Goal: Obtain resource: Download file/media

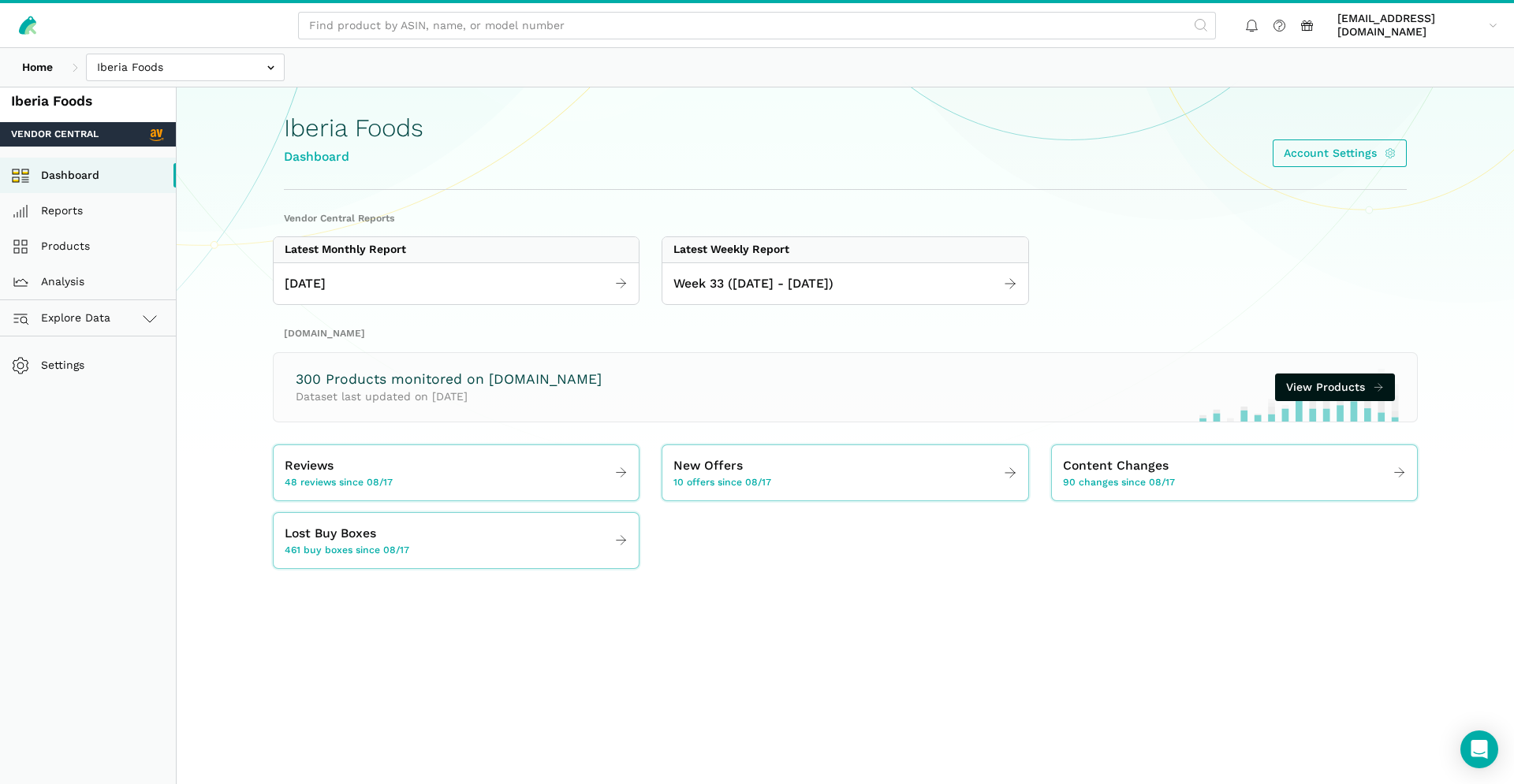
scroll to position [4, 0]
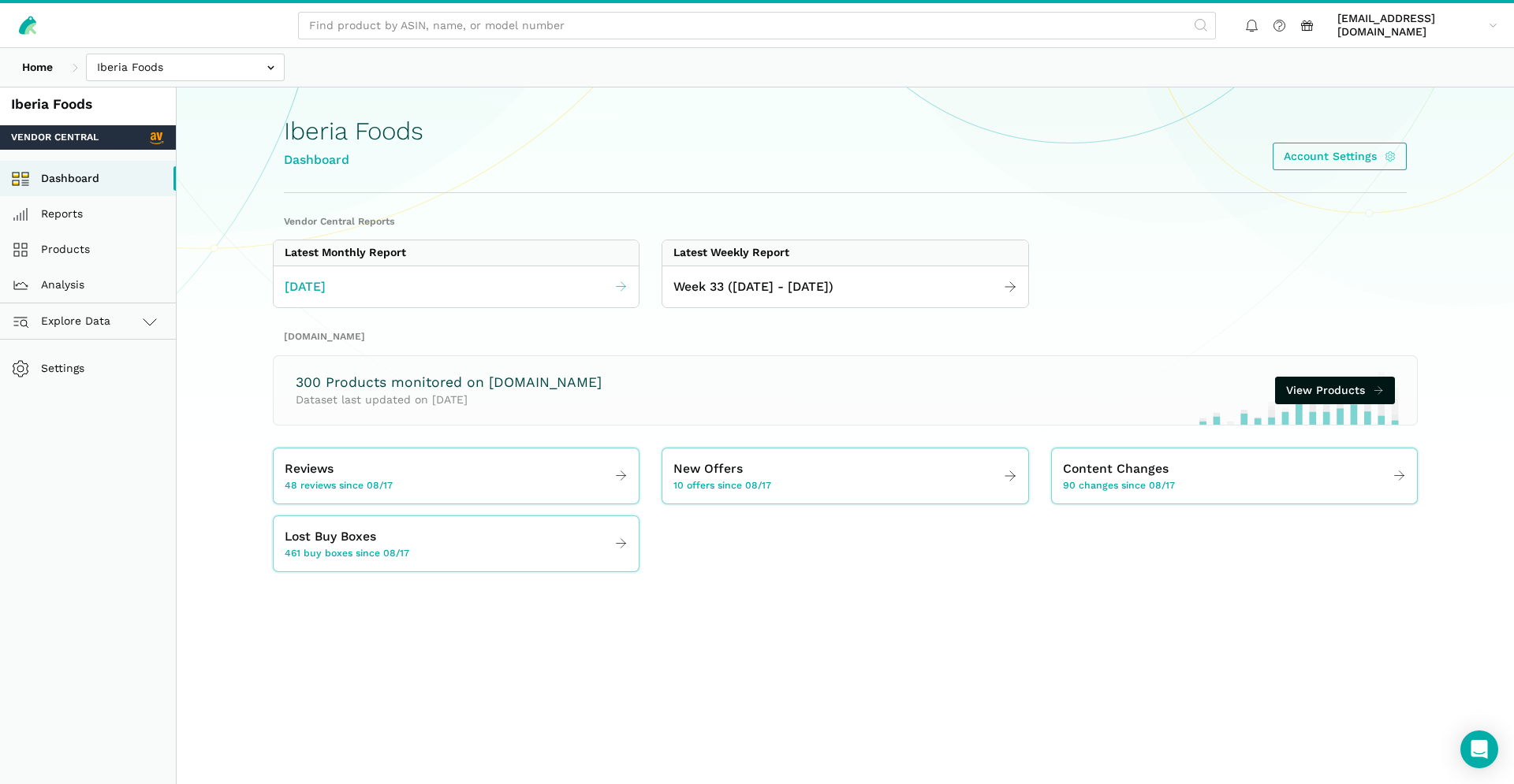
click at [354, 277] on link "[DATE]" at bounding box center [455, 287] width 365 height 31
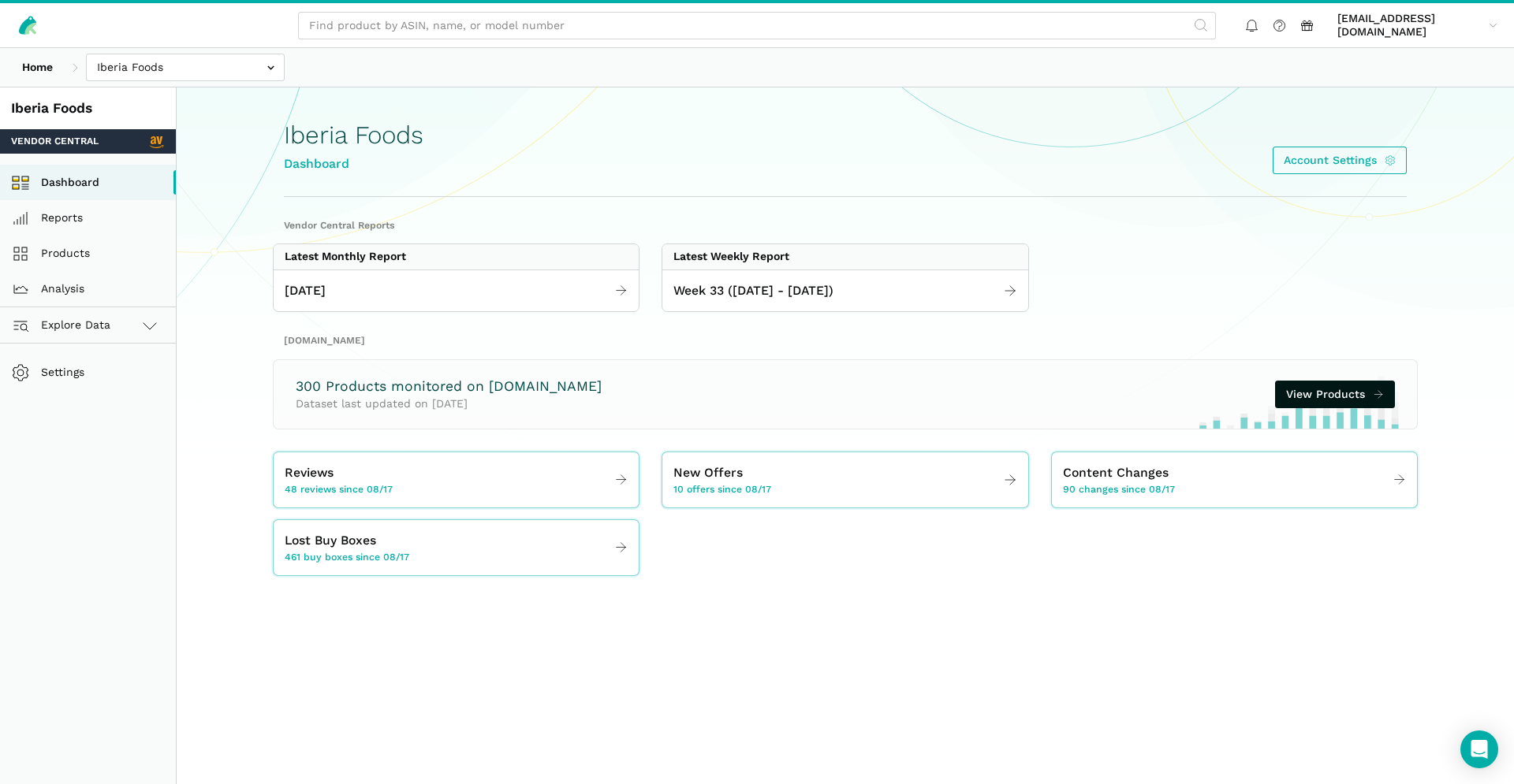
click at [925, 309] on div "Week 33 ([DATE] - [DATE])" at bounding box center [845, 291] width 365 height 43
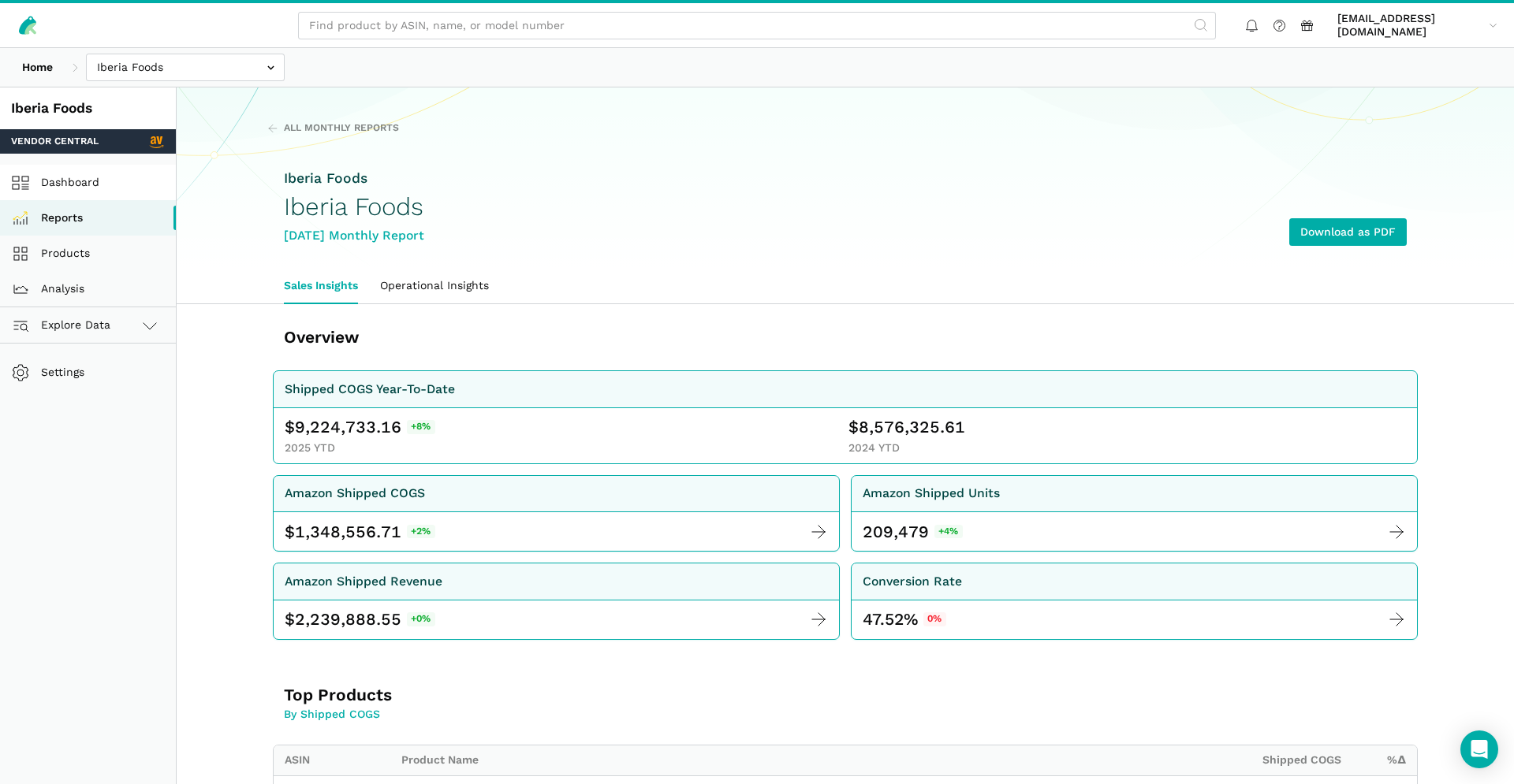
click at [96, 182] on link "Dashboard" at bounding box center [88, 182] width 176 height 35
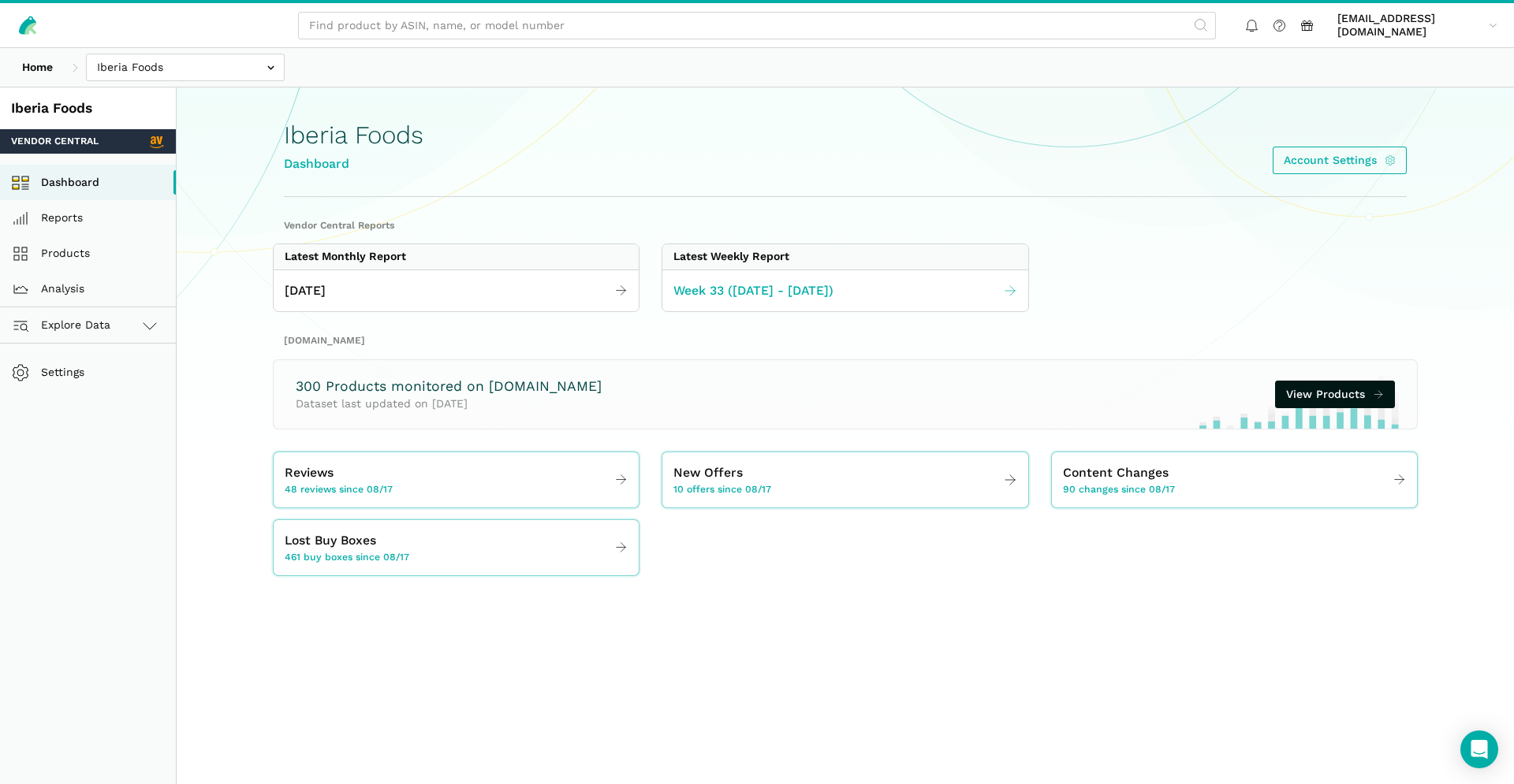
click at [839, 298] on link "Week 33 ([DATE] - [DATE])" at bounding box center [845, 291] width 365 height 31
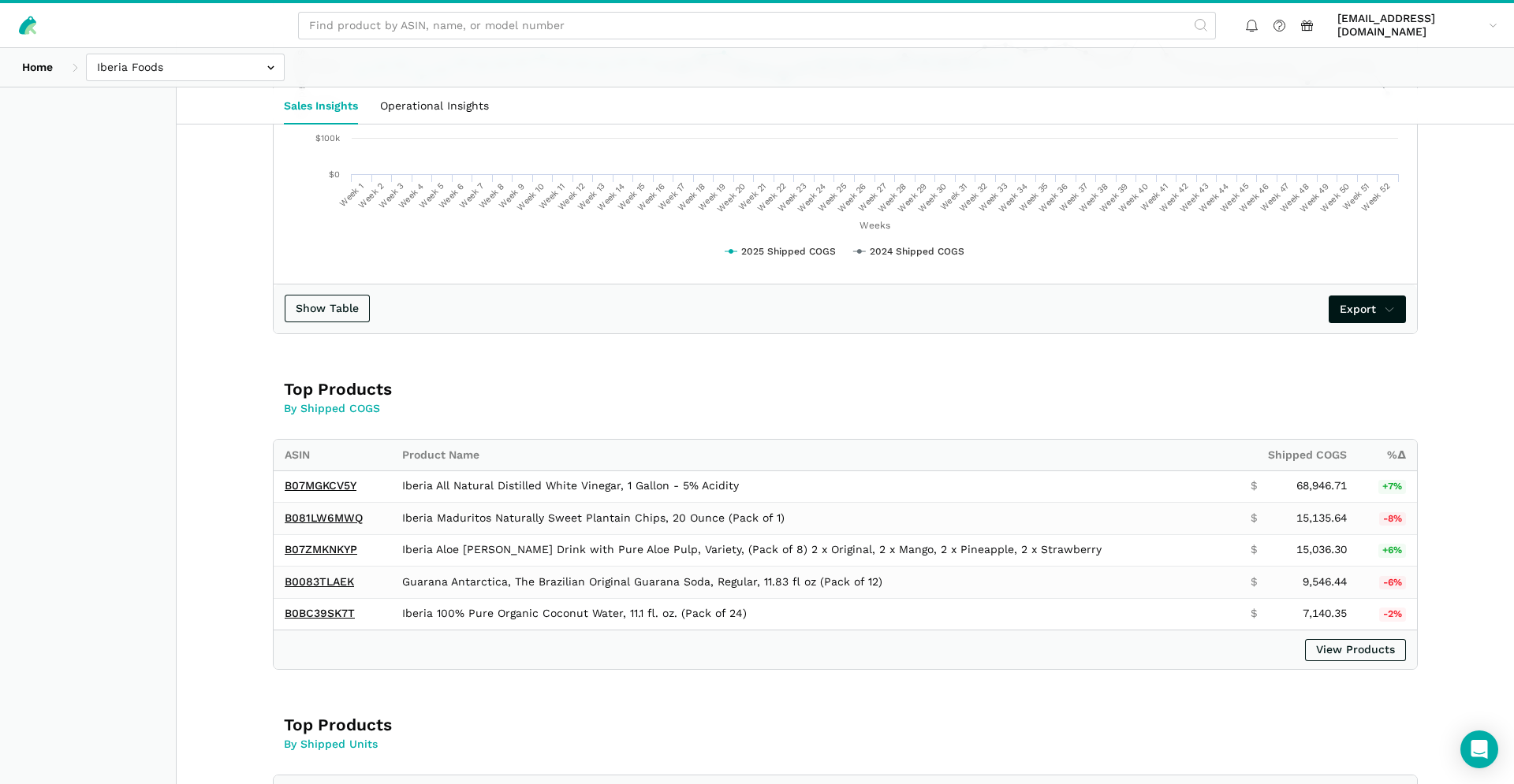
scroll to position [573, 0]
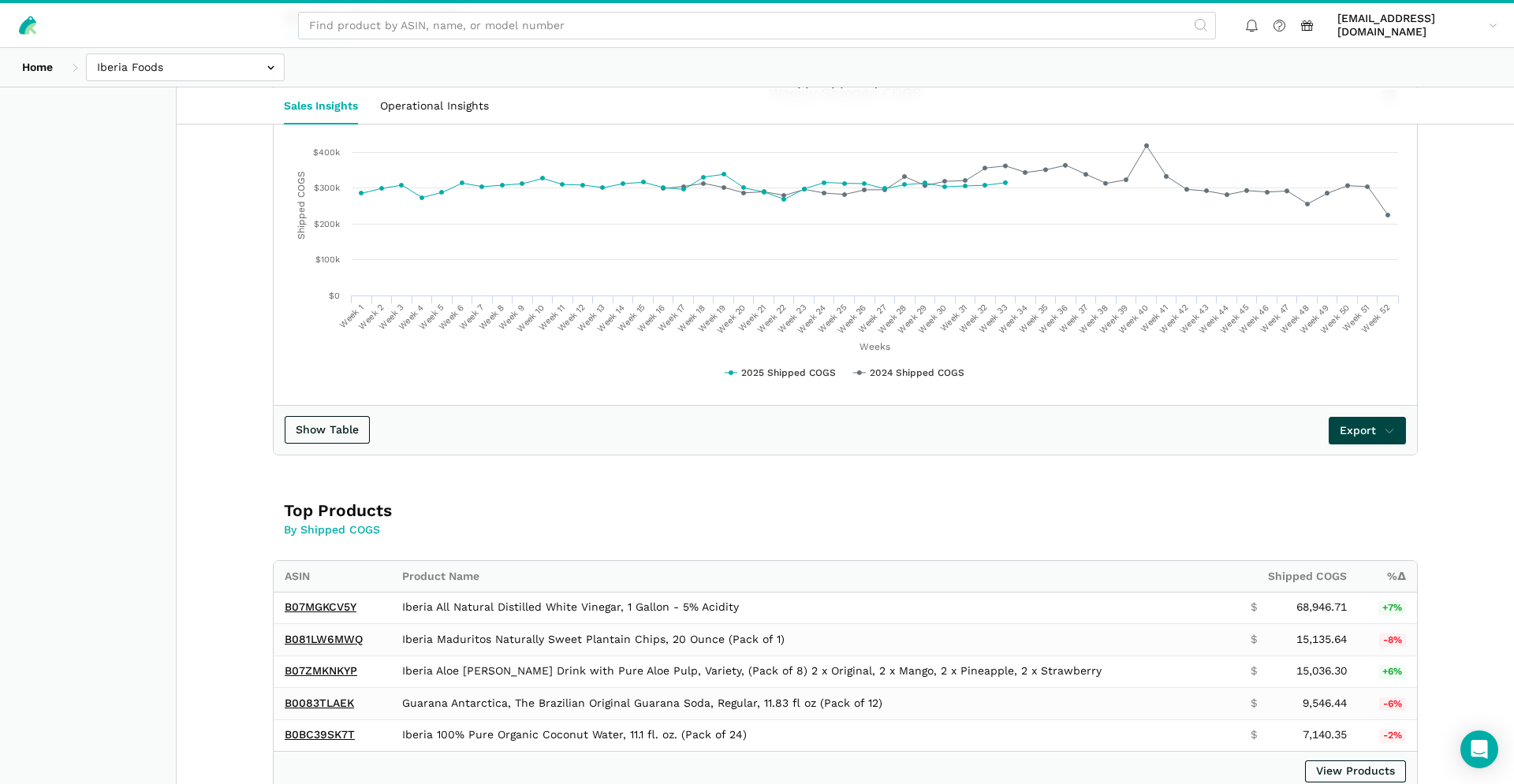
click at [1342, 438] on span "Export" at bounding box center [1367, 430] width 56 height 17
click at [971, 575] on div at bounding box center [757, 392] width 1514 height 784
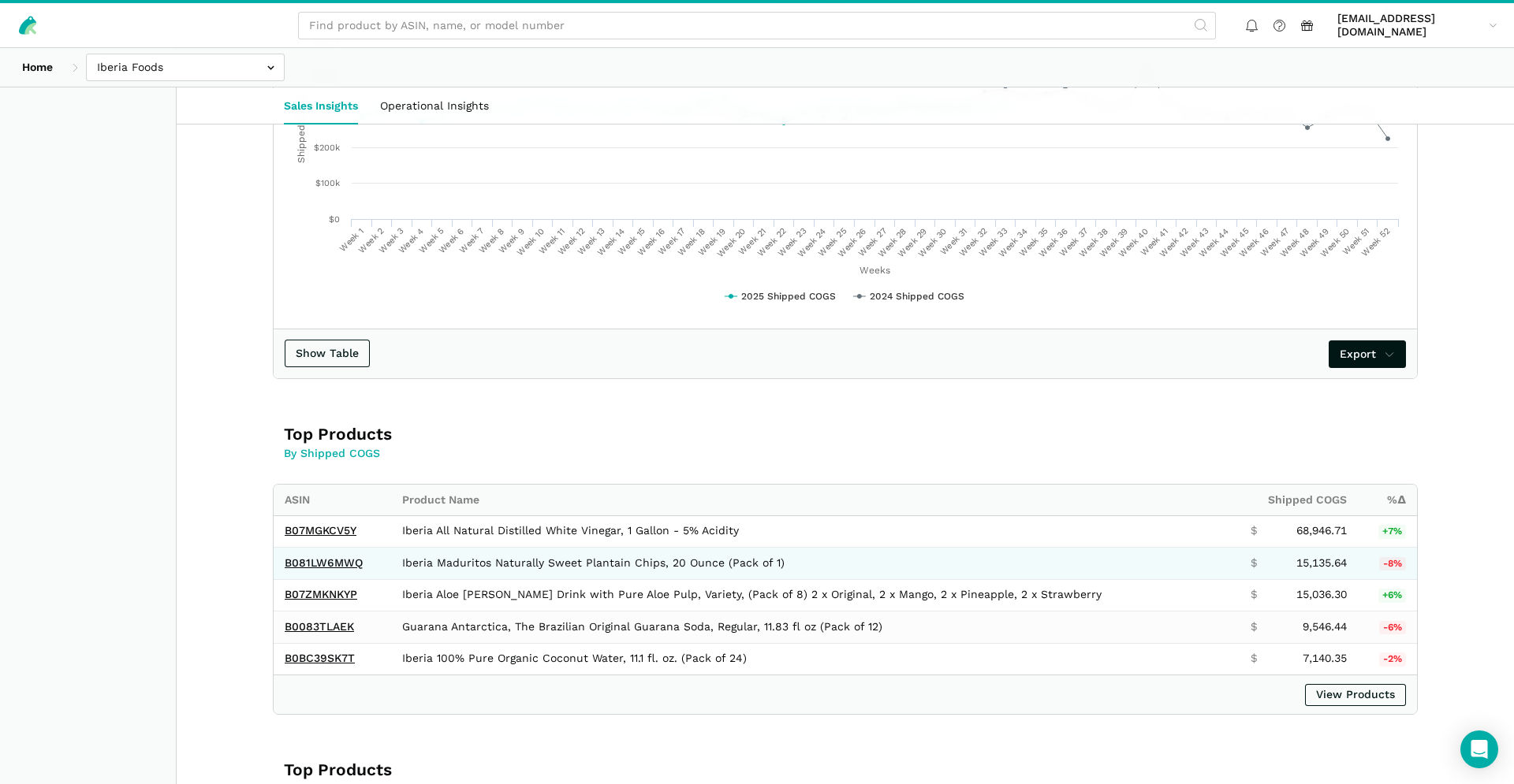
scroll to position [674, 0]
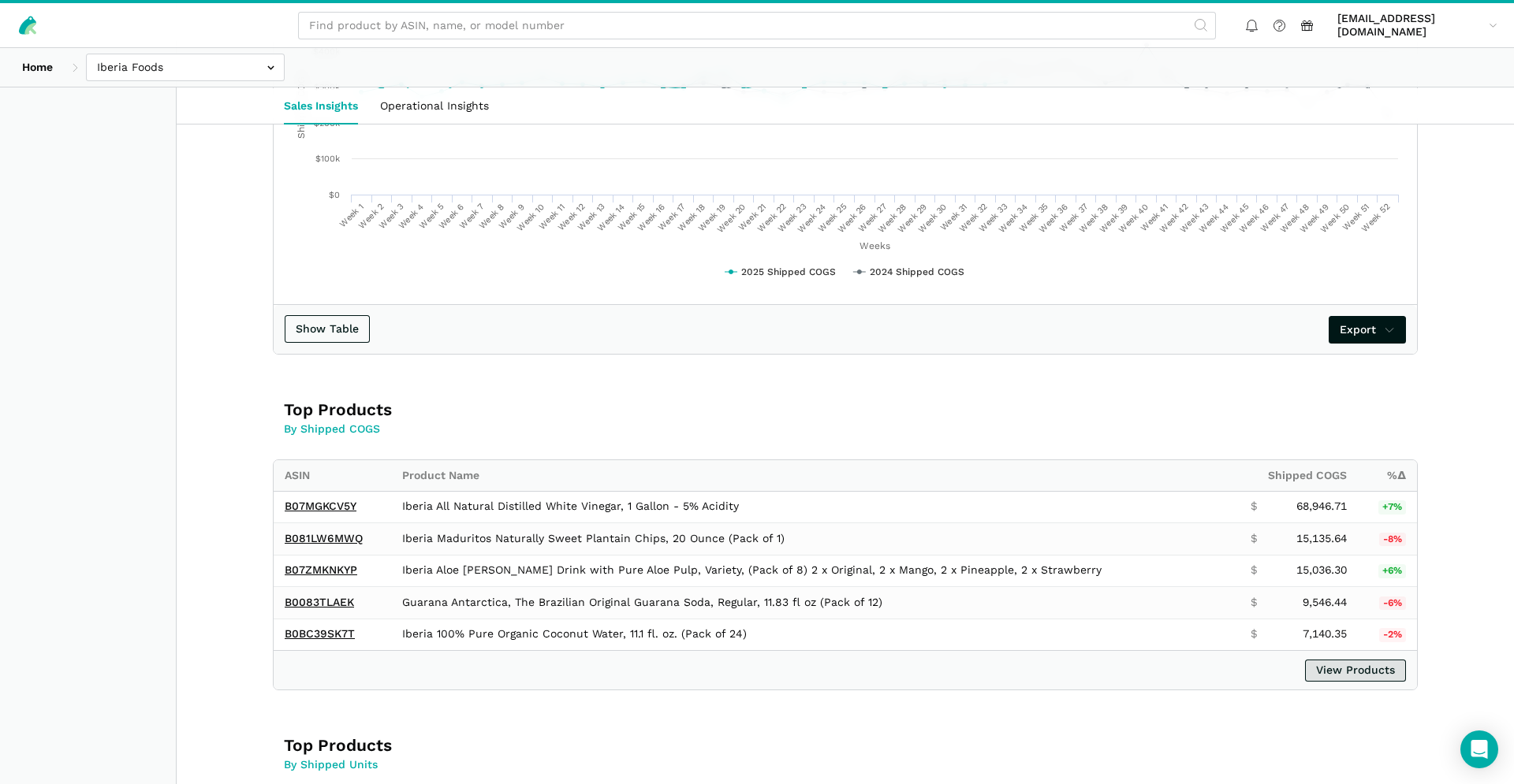
click at [1353, 673] on link "View Products" at bounding box center [1355, 670] width 101 height 22
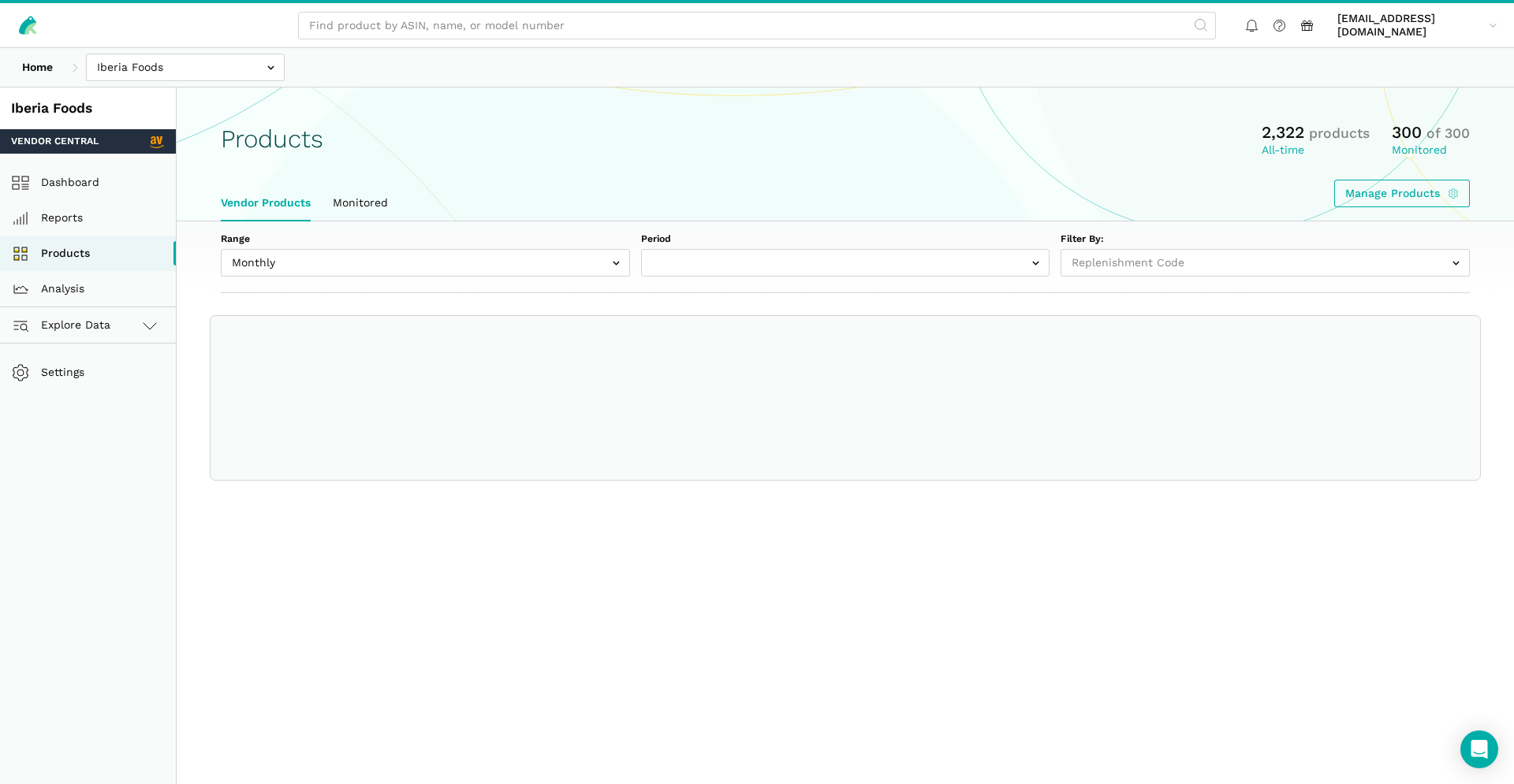
select select
select select "Monthly|[DATE]"
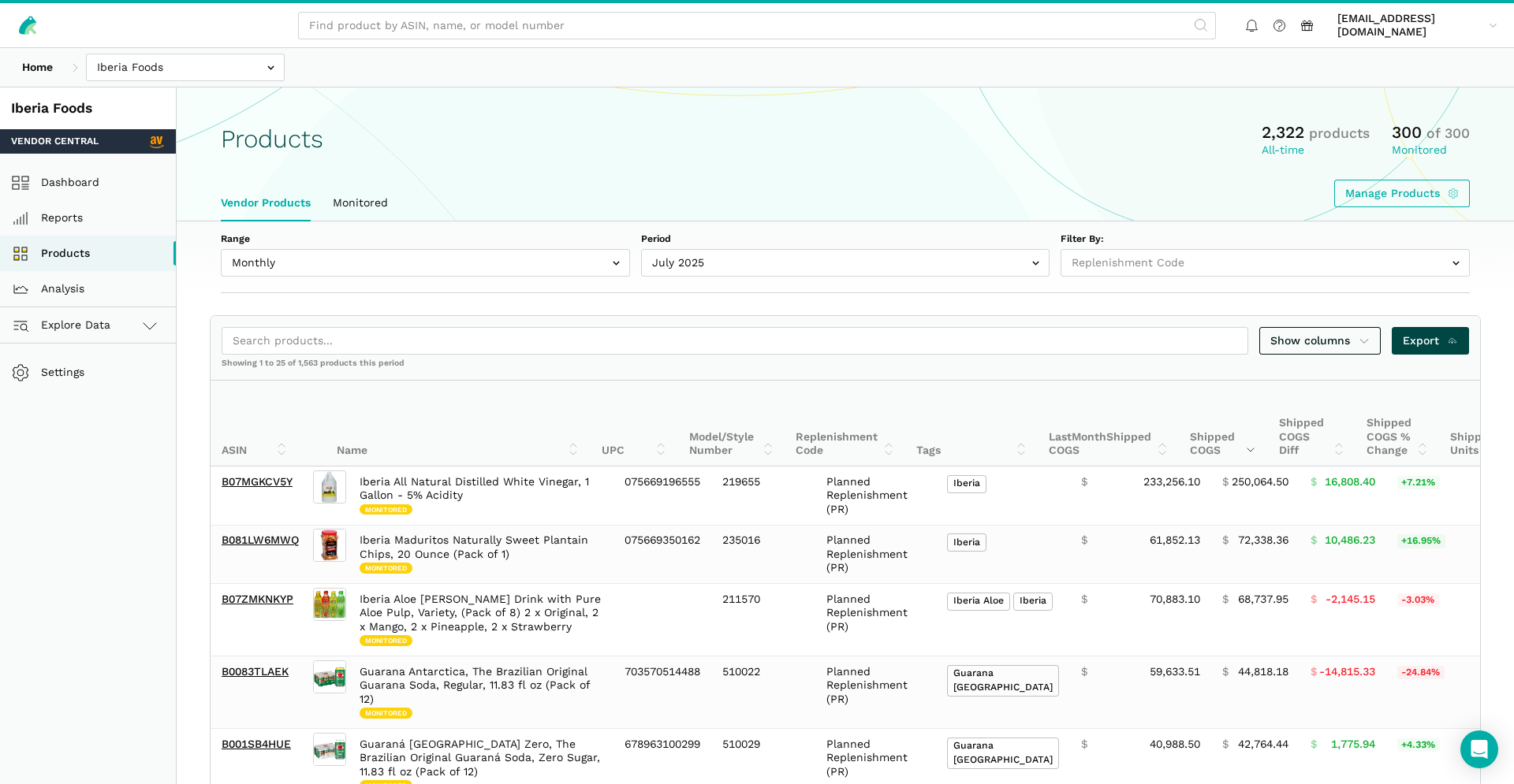
click at [1437, 346] on span "Export" at bounding box center [1430, 341] width 56 height 17
click at [404, 279] on div "Range Monthly Weekly Period [DATE] [DATE] [DATE] [DATE] [DATE] [DATE] [DATE] [D…" at bounding box center [845, 257] width 1337 height 72
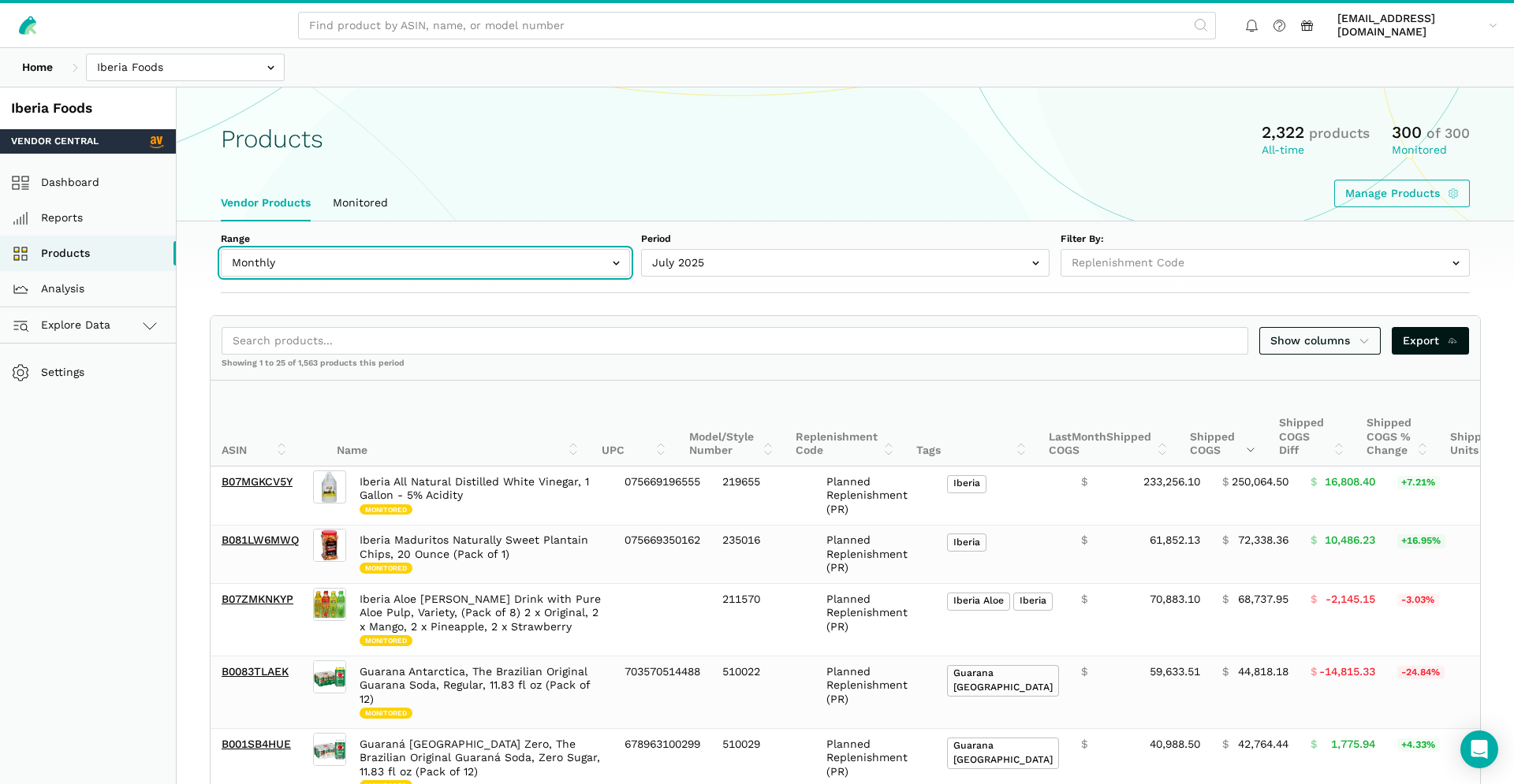
click at [410, 268] on input "text" at bounding box center [426, 263] width 410 height 27
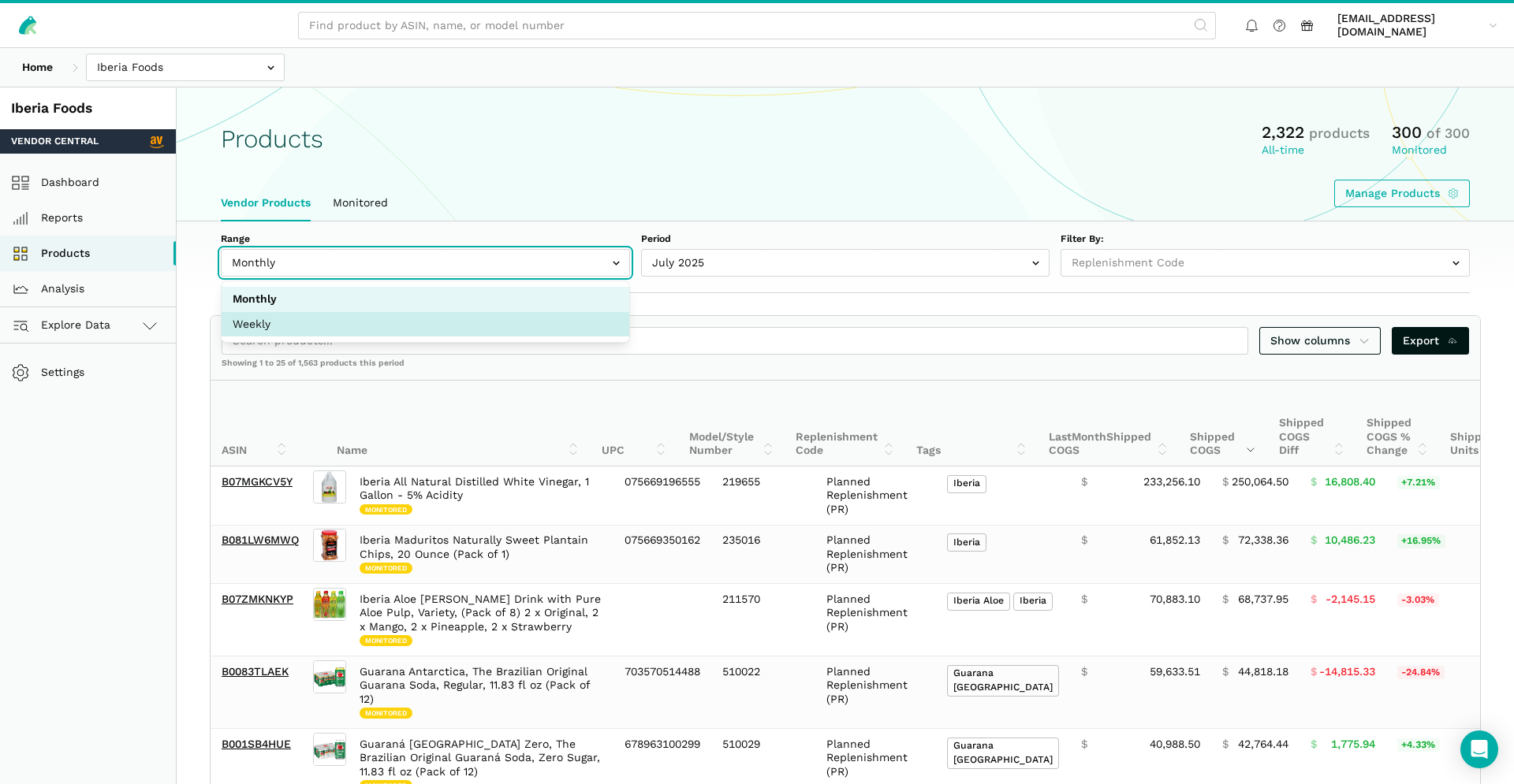
select select "Weekly"
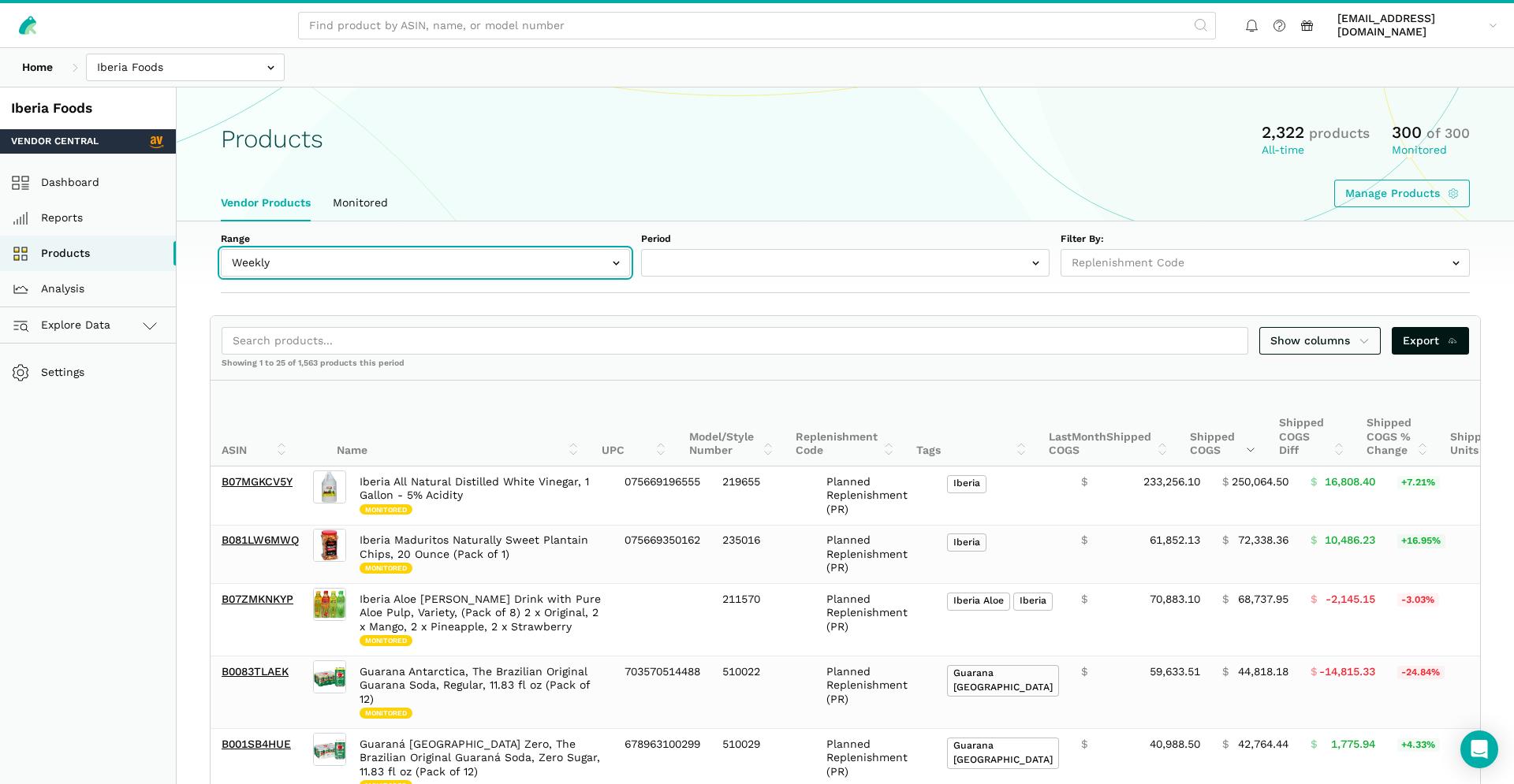
select select "Weekly|[DATE]"
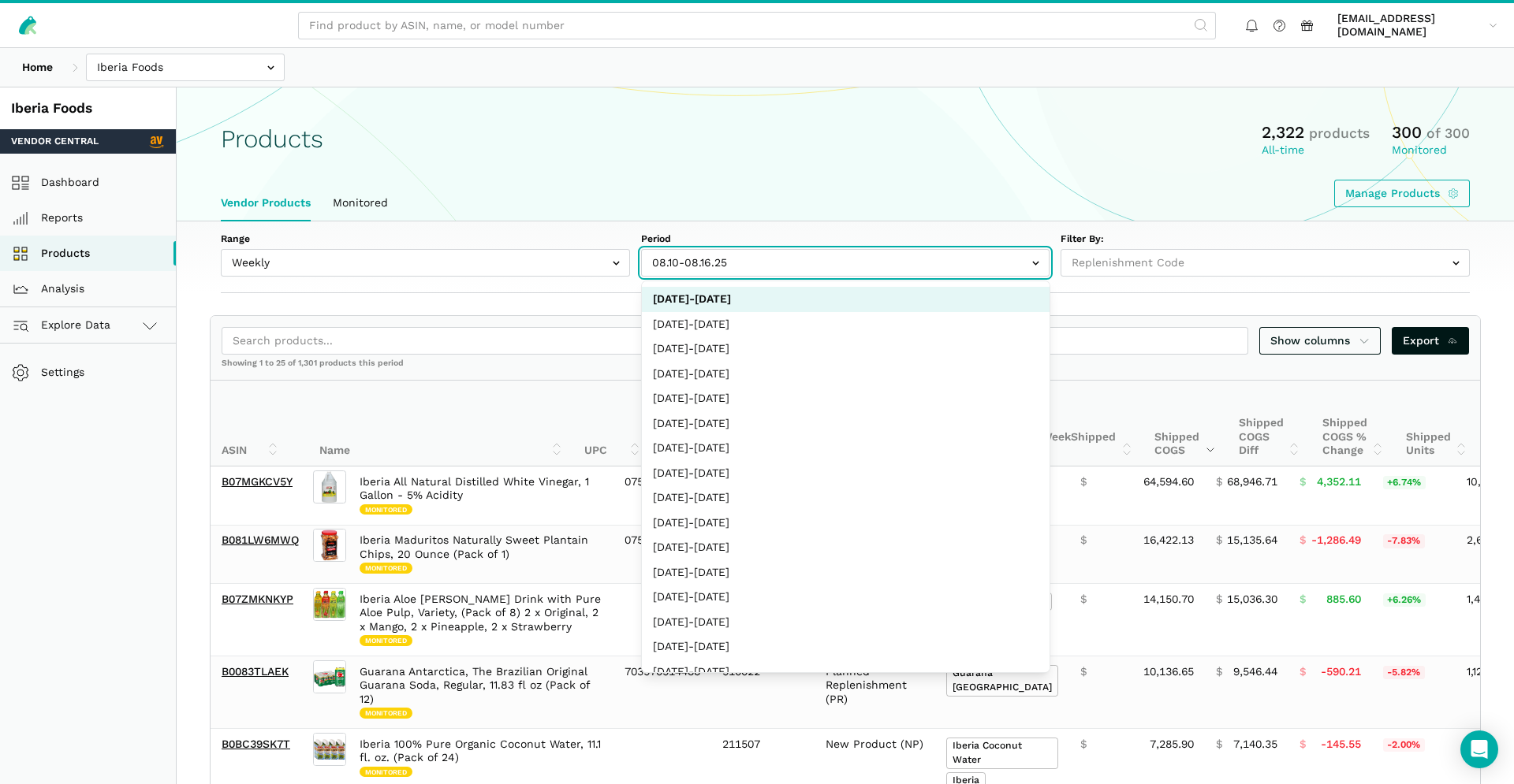
click at [751, 266] on input "text" at bounding box center [846, 263] width 410 height 27
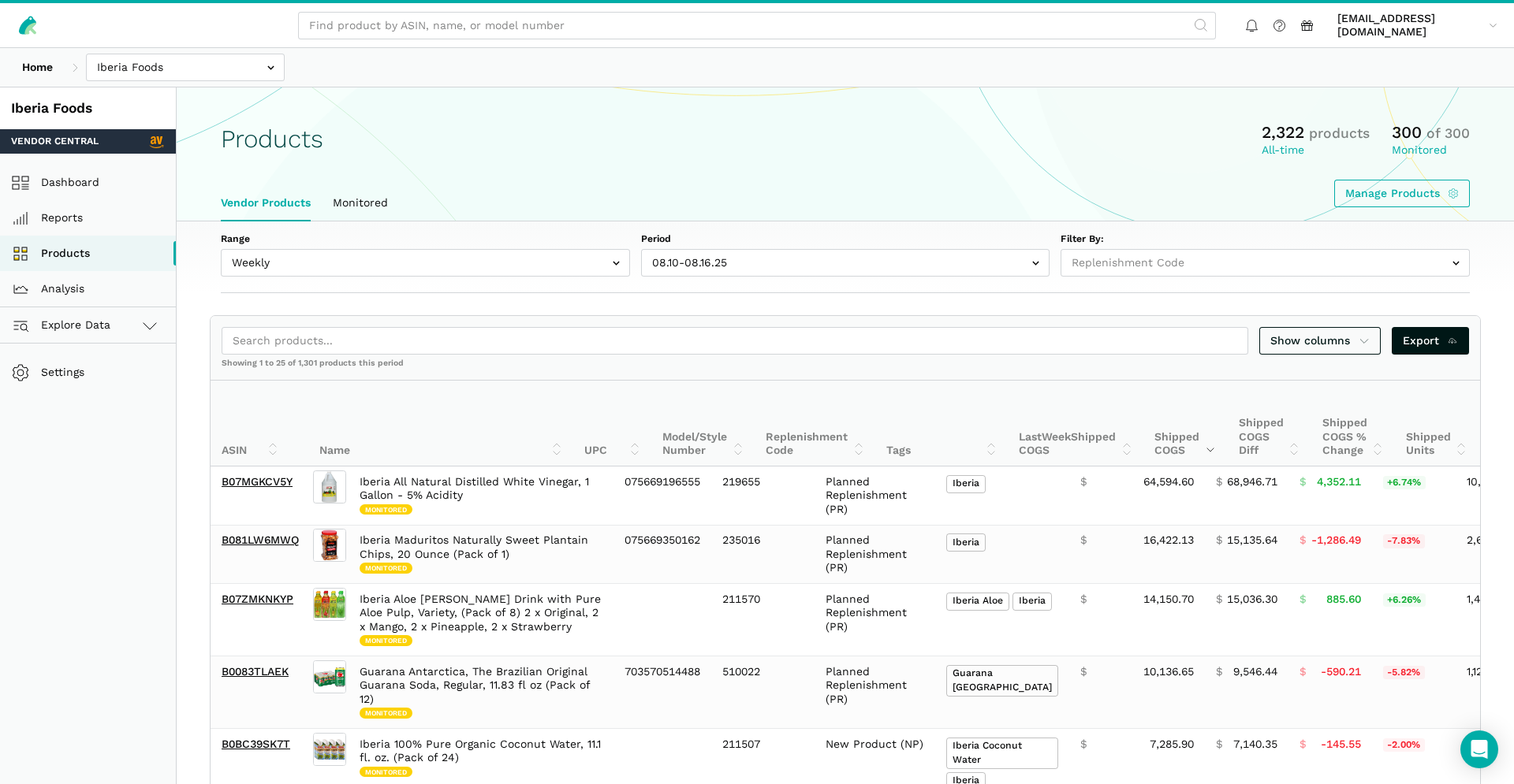
click at [779, 222] on div "Range Monthly Weekly Period [DATE]-[DATE] [DATE]-[DATE] [DATE]-[DATE] [DATE]-[D…" at bounding box center [845, 257] width 1337 height 72
click at [1422, 341] on span "Export" at bounding box center [1430, 341] width 56 height 17
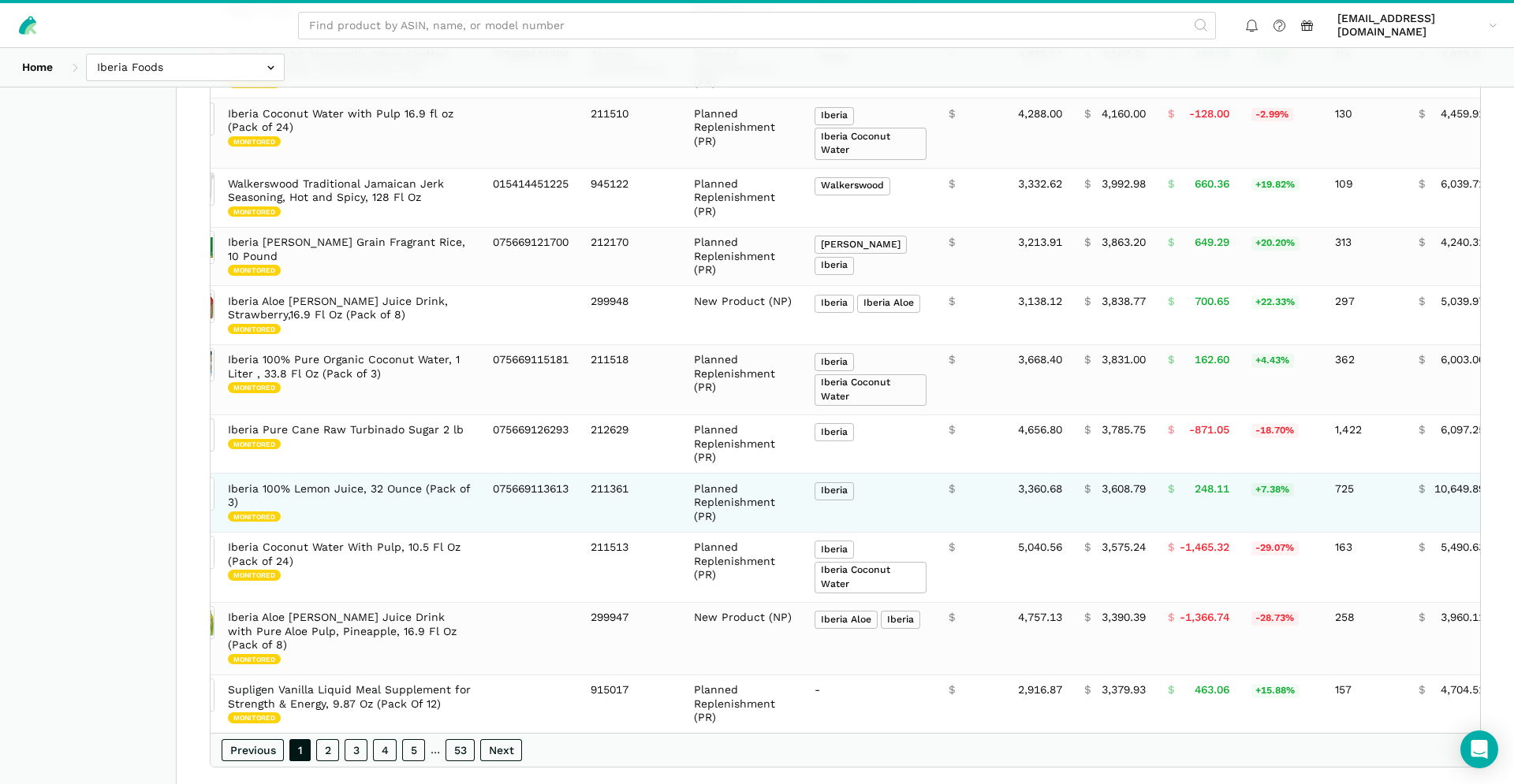
scroll to position [0, 15]
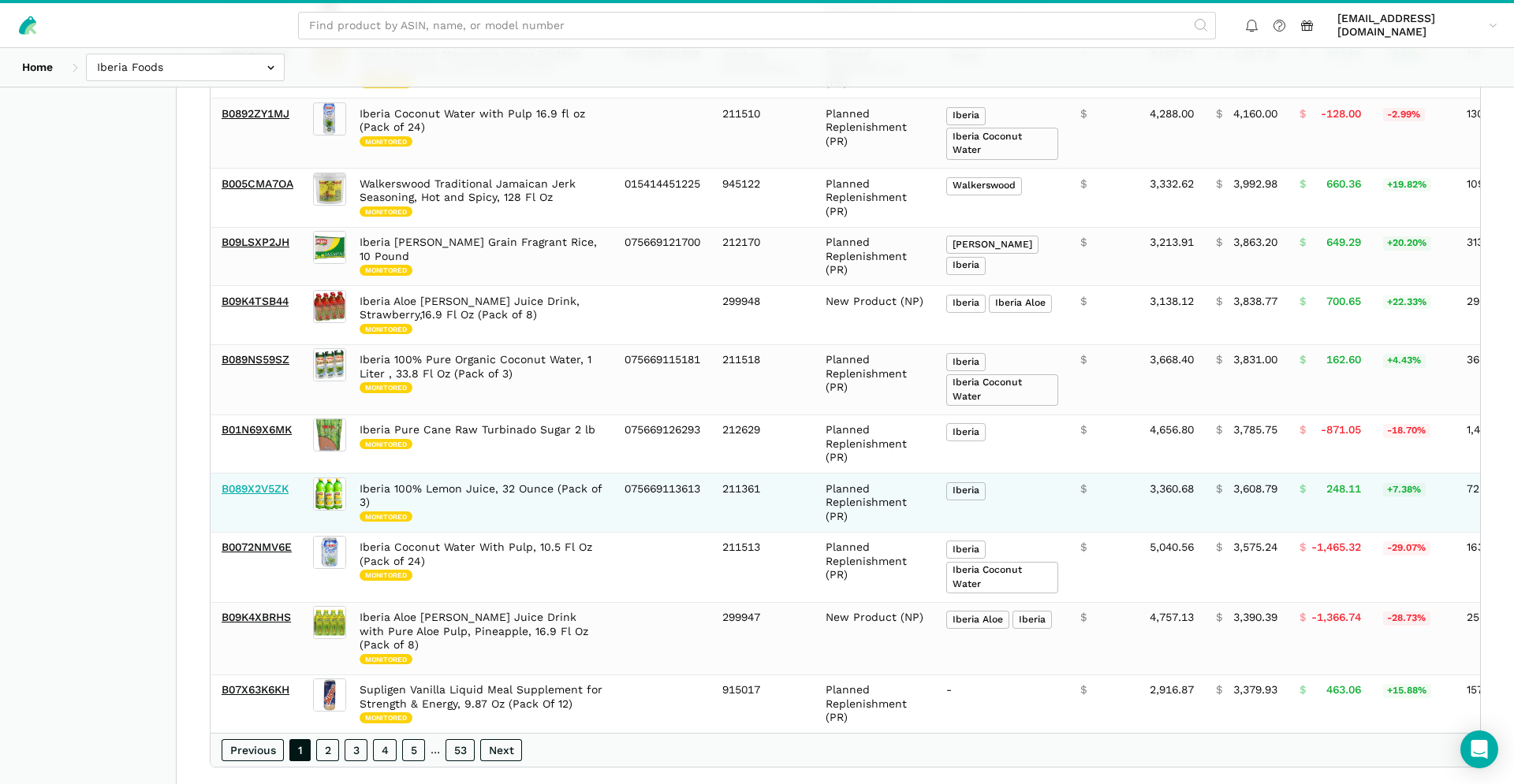
click at [285, 483] on link "B089X2V5ZK" at bounding box center [255, 489] width 67 height 13
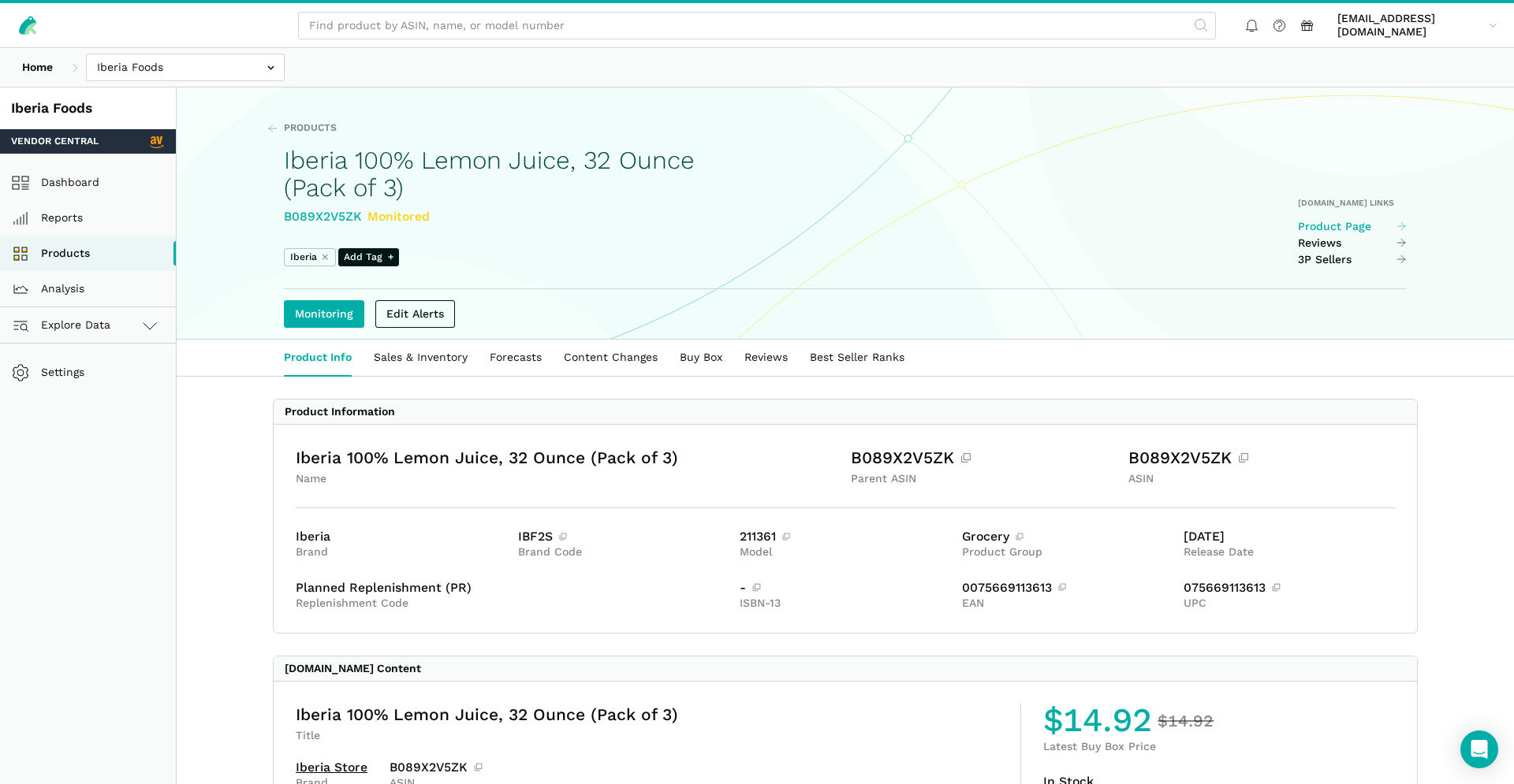
click at [1324, 230] on link "Product Page" at bounding box center [1353, 227] width 110 height 15
